Goal: Information Seeking & Learning: Find contact information

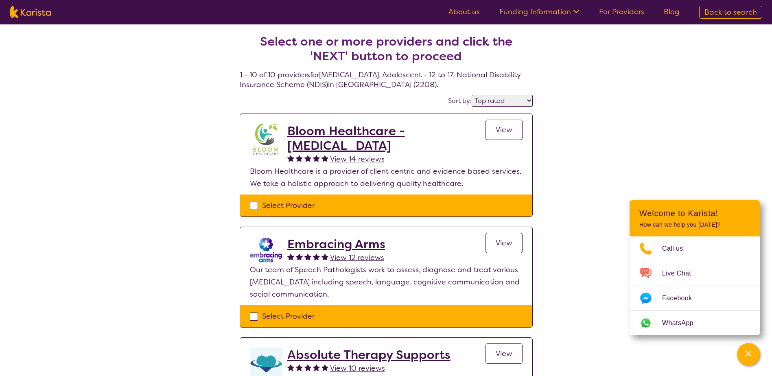
select select "by_score"
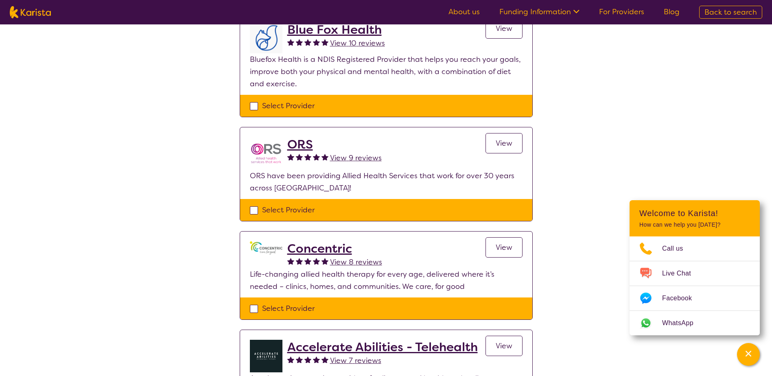
click at [584, 165] on div "Select one or more providers and click the 'NEXT' button to proceed 1 - 10 of 1…" at bounding box center [386, 199] width 772 height 1232
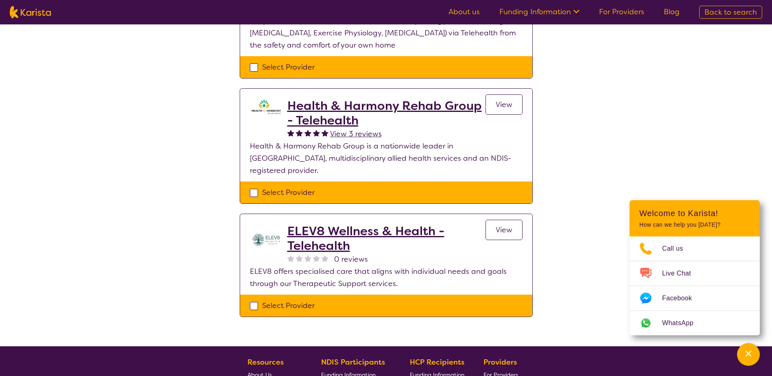
scroll to position [930, 0]
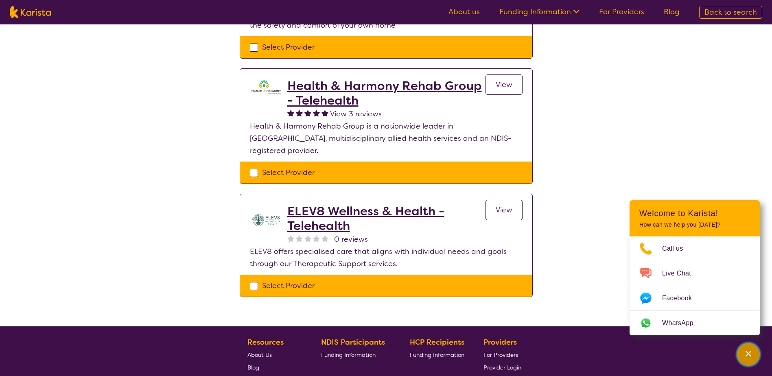
click at [750, 346] on div "Channel Menu" at bounding box center [748, 355] width 16 height 18
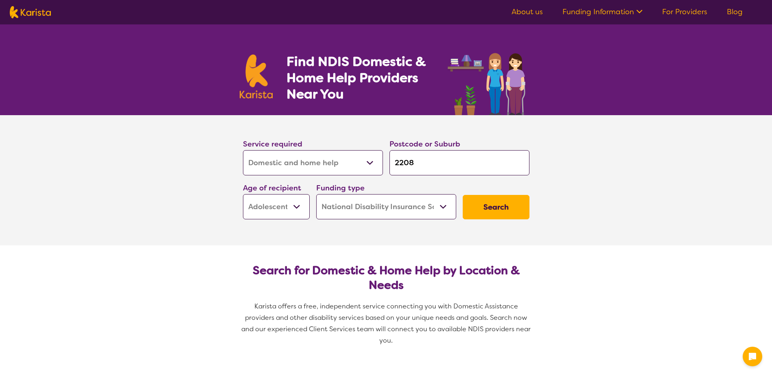
select select "Domestic and home help"
select select "AS"
select select "NDIS"
select select "Domestic and home help"
select select "AS"
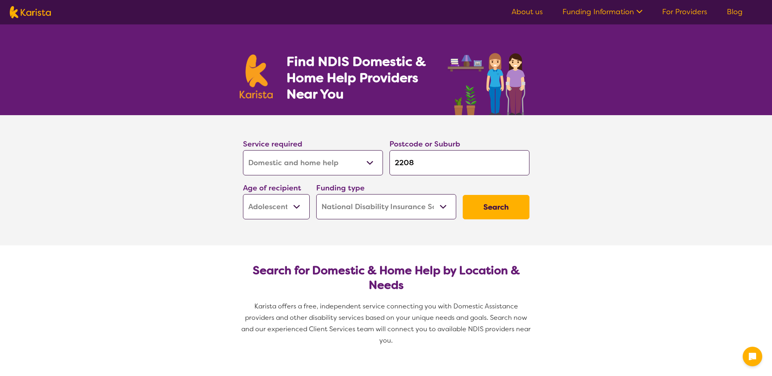
select select "NDIS"
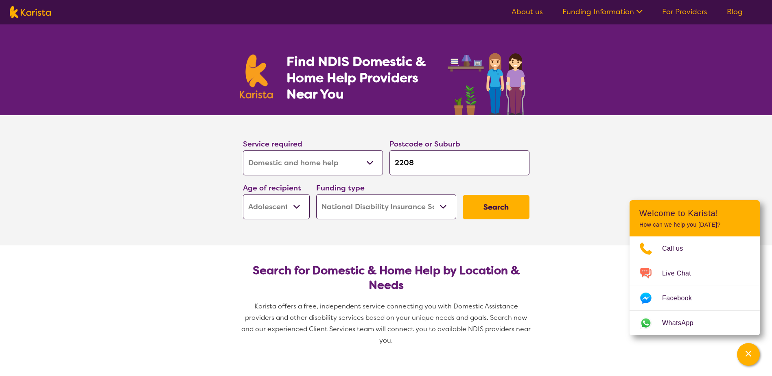
drag, startPoint x: 429, startPoint y: 162, endPoint x: 352, endPoint y: 162, distance: 76.5
click at [352, 162] on div "Service required Allied Health Assistant Assessment ([MEDICAL_DATA] or [MEDICAL…" at bounding box center [386, 179] width 293 height 88
click at [573, 161] on section "Service required Allied Health Assistant Assessment ([MEDICAL_DATA] or [MEDICAL…" at bounding box center [386, 180] width 772 height 130
click at [341, 160] on select "Allied Health Assistant Assessment ([MEDICAL_DATA] or [MEDICAL_DATA]) Behaviour…" at bounding box center [313, 162] width 140 height 25
select select "[MEDICAL_DATA]"
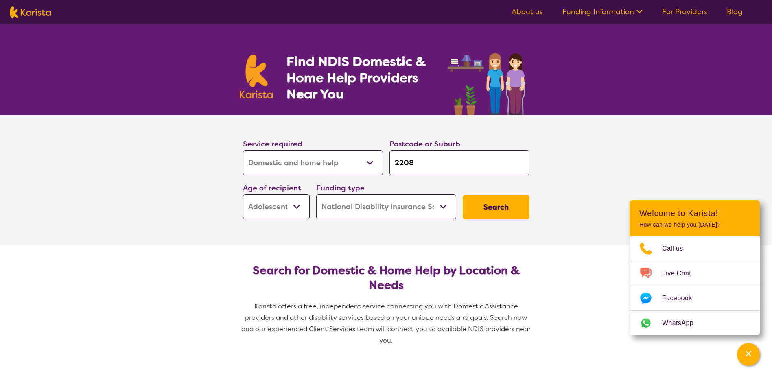
click at [243, 150] on select "Allied Health Assistant Assessment ([MEDICAL_DATA] or [MEDICAL_DATA]) Behaviour…" at bounding box center [313, 162] width 140 height 25
select select "[MEDICAL_DATA]"
click at [279, 200] on select "Early Childhood - 0 to 9 Child - 10 to 11 Adolescent - 12 to 17 Adult - 18 to 6…" at bounding box center [276, 206] width 67 height 25
click at [243, 194] on select "Early Childhood - 0 to 9 Child - 10 to 11 Adolescent - 12 to 17 Adult - 18 to 6…" at bounding box center [276, 206] width 67 height 25
click at [499, 203] on button "Search" at bounding box center [496, 207] width 67 height 24
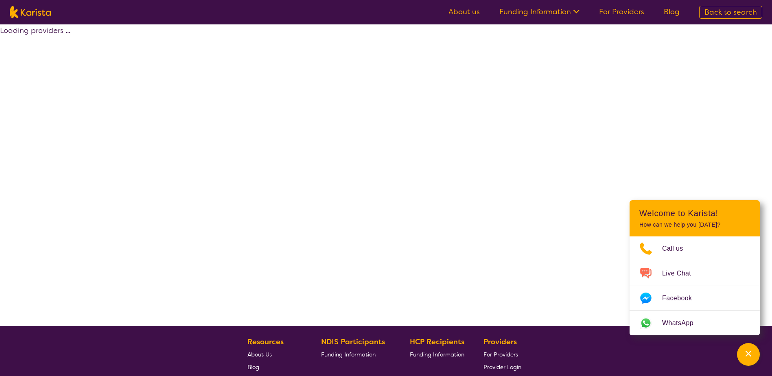
select select "by_score"
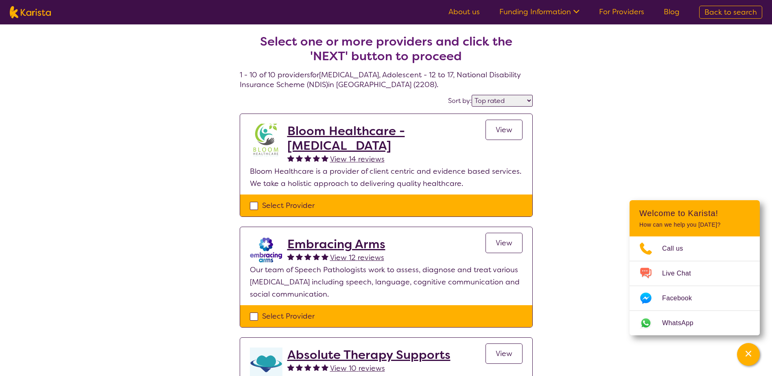
scroll to position [122, 0]
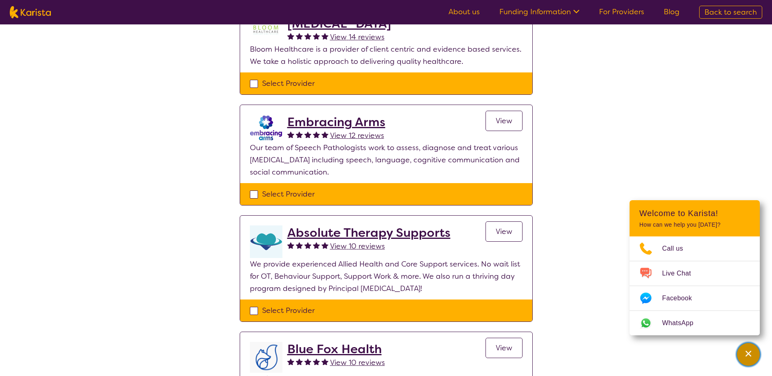
click at [750, 360] on div "Channel Menu" at bounding box center [748, 355] width 16 height 18
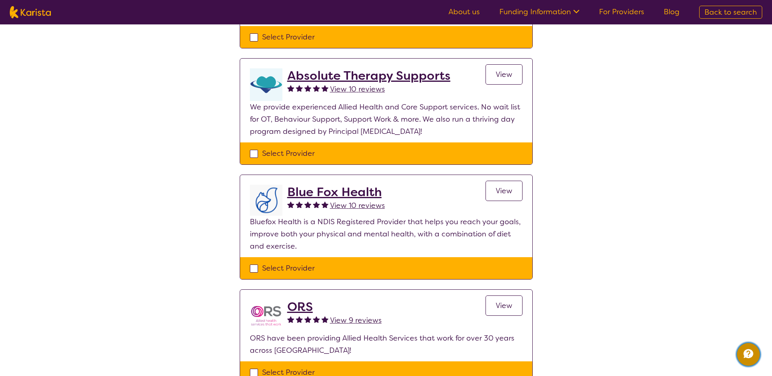
scroll to position [244, 0]
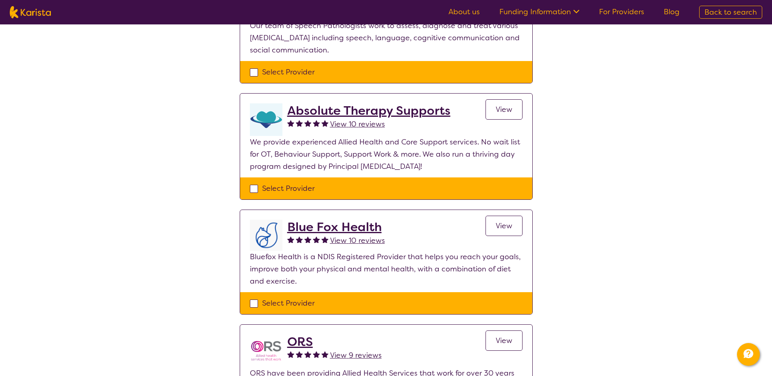
click at [343, 225] on h2 "Blue Fox Health" at bounding box center [336, 227] width 98 height 15
